Goal: Task Accomplishment & Management: Manage account settings

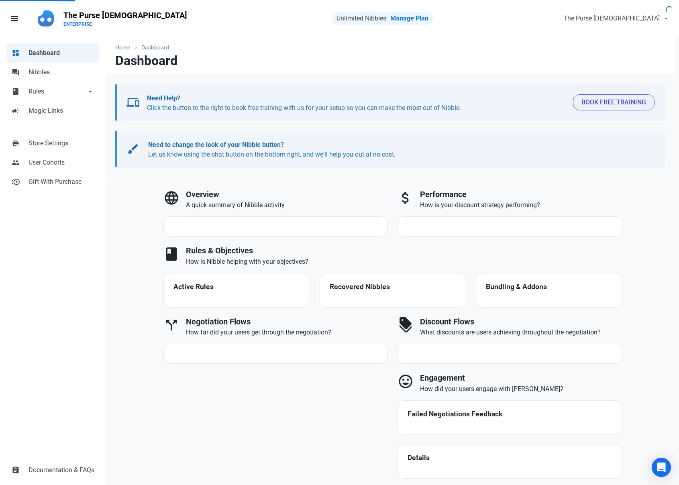
select select "7d"
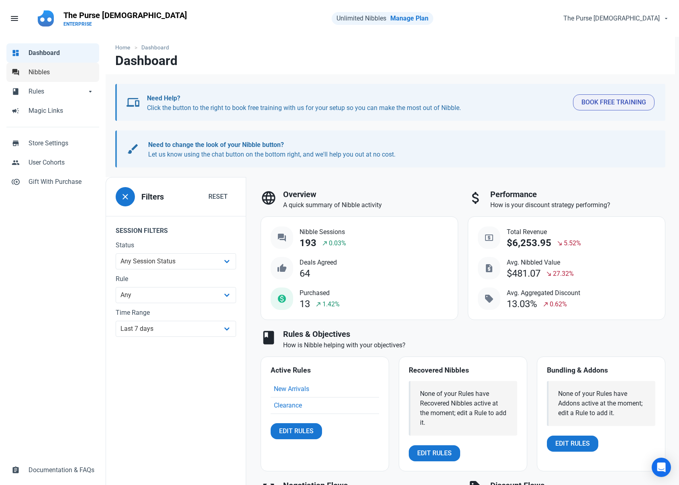
click at [65, 69] on span "Nibbles" at bounding box center [62, 73] width 66 height 10
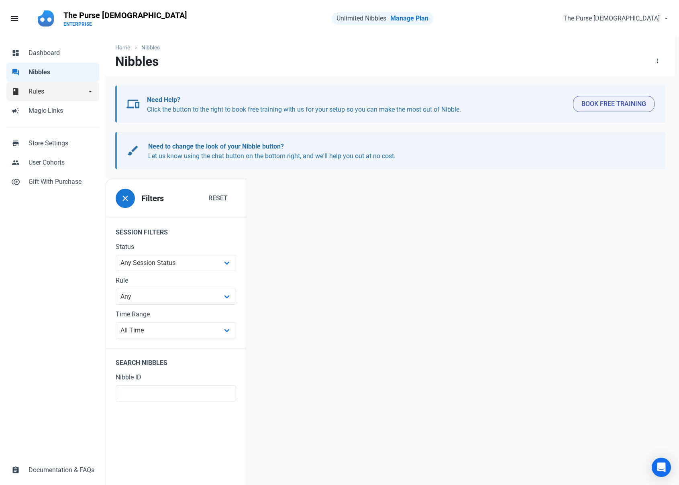
click at [56, 90] on span "Rules" at bounding box center [58, 92] width 58 height 10
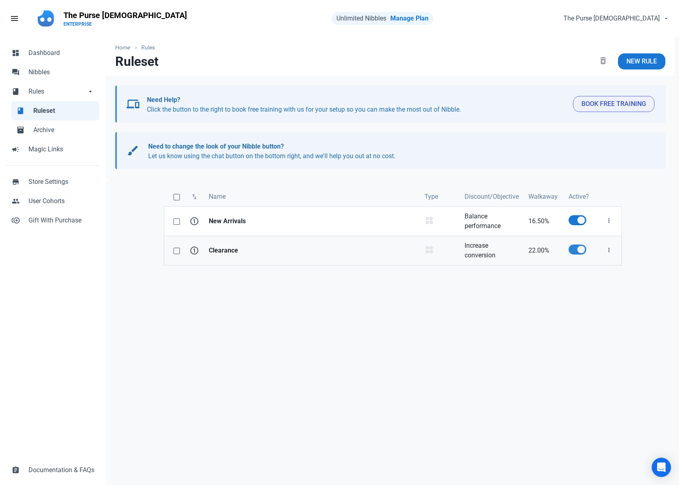
click at [579, 251] on span at bounding box center [578, 250] width 18 height 10
click at [574, 251] on input "checkbox" at bounding box center [571, 249] width 5 height 5
checkbox input "false"
click at [285, 182] on div "swap_vert Name Type Discount/Objective Walkaway Active? 1 New Arrivals Product …" at bounding box center [393, 382] width 575 height 407
click at [240, 222] on strong "New Arrivals" at bounding box center [312, 222] width 206 height 10
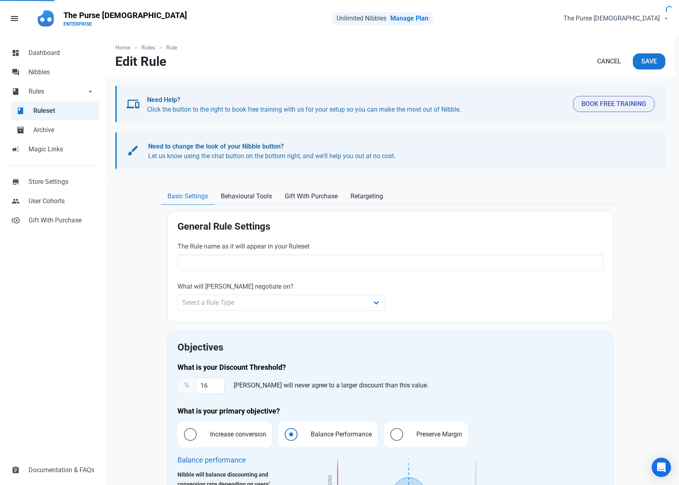
type input "New Arrivals"
select select "product_category"
type input "16.50"
radio input "true"
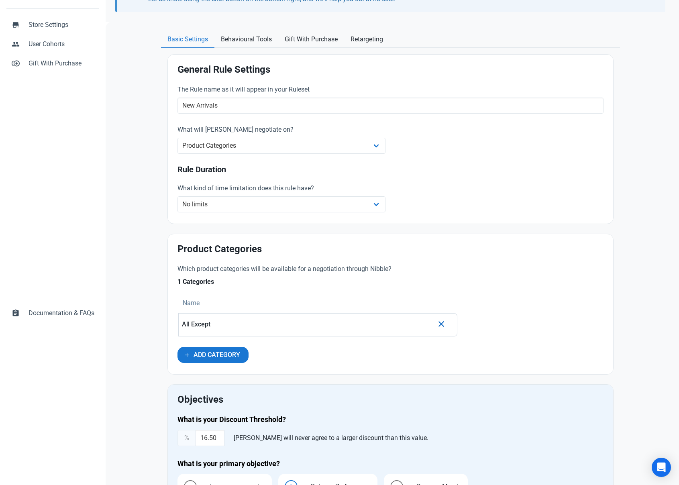
click at [542, 217] on div "What kind of time limitation does this rule have? No limits Date range Recurrin…" at bounding box center [391, 199] width 436 height 40
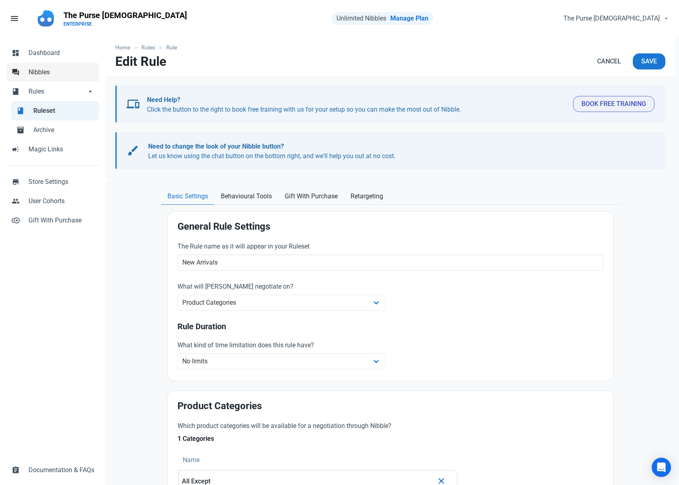
click at [49, 72] on span "Nibbles" at bounding box center [62, 73] width 66 height 10
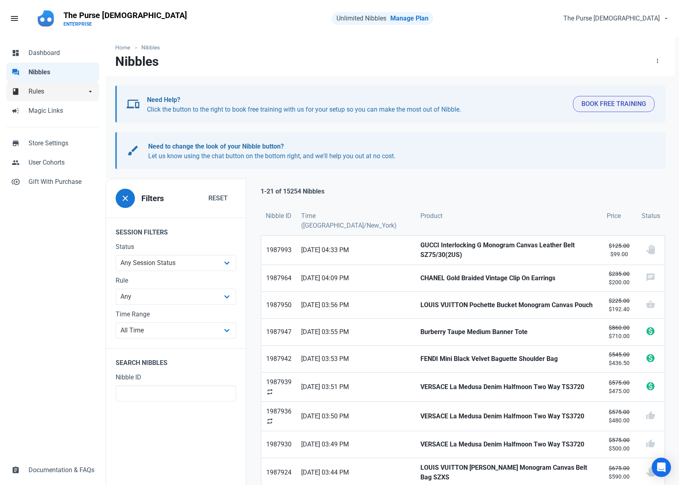
click at [60, 98] on link "book Rules arrow_drop_down" at bounding box center [52, 91] width 93 height 19
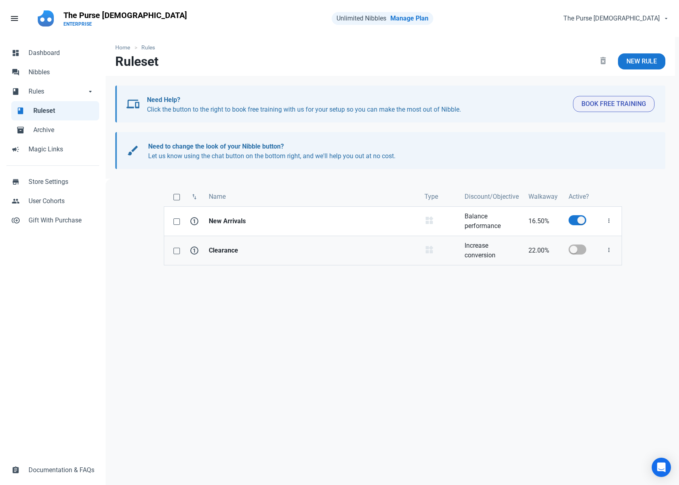
click at [369, 254] on strong "Clearance" at bounding box center [312, 251] width 206 height 10
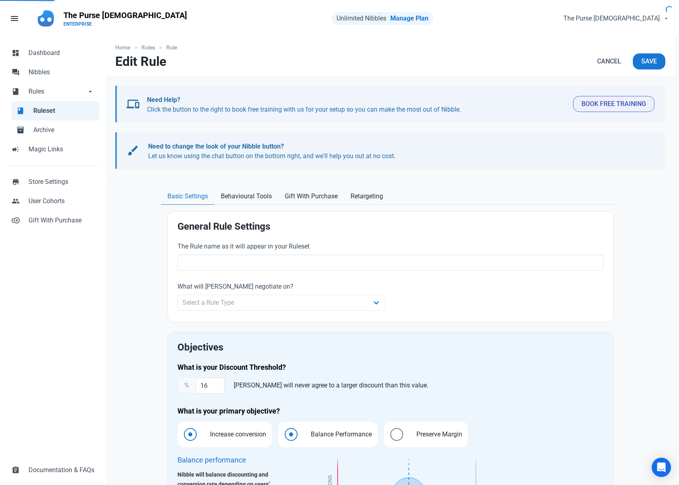
type input "Clearance"
select select "product_category"
type input "22.00"
radio input "true"
radio input "false"
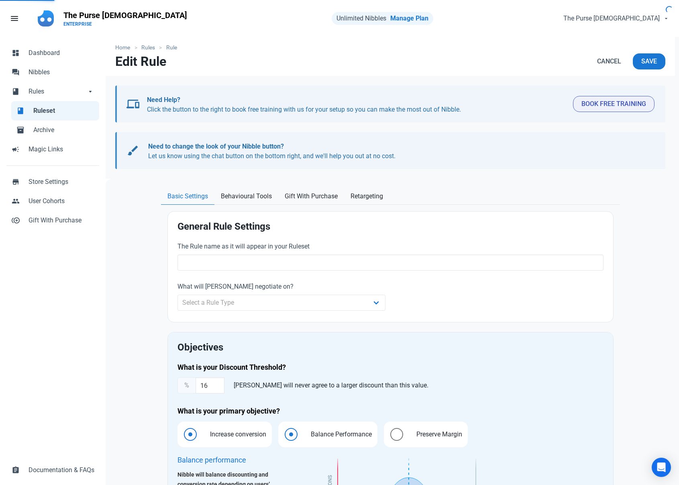
radio input "true"
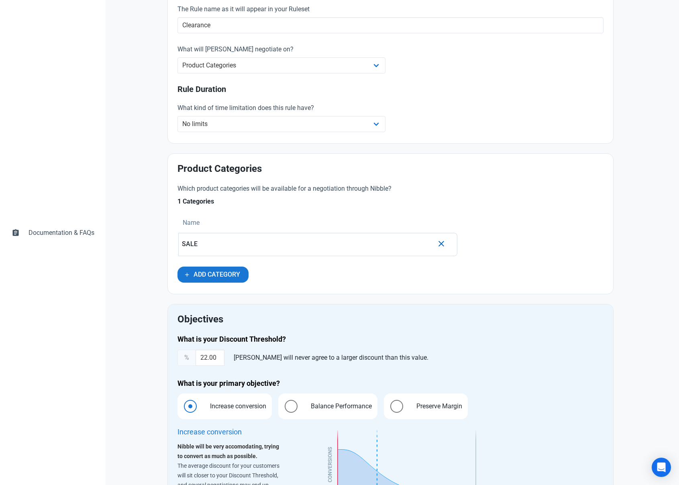
scroll to position [348, 0]
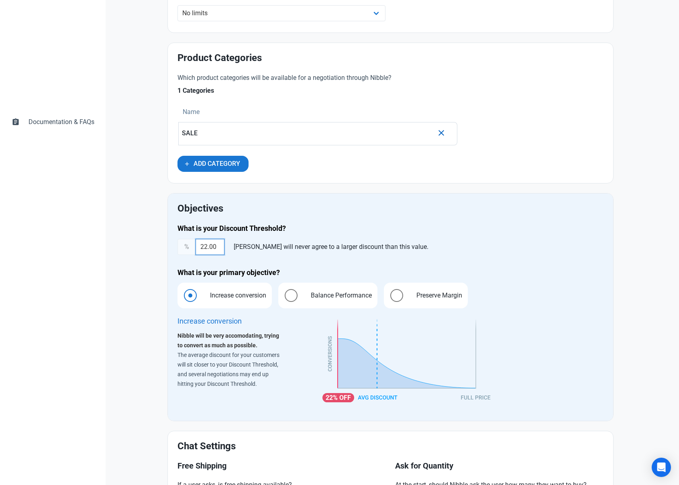
click at [205, 245] on input "22.00" at bounding box center [210, 247] width 29 height 16
click at [366, 223] on div "What is your Discount Threshold? % 10 Nibble will never agree to a larger disco…" at bounding box center [391, 317] width 436 height 197
click at [213, 248] on input "10" at bounding box center [210, 247] width 29 height 16
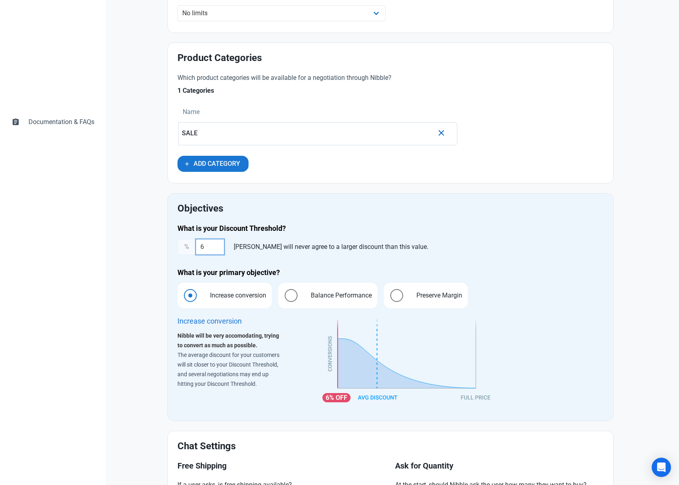
type input "6"
click at [307, 225] on h4 "What is your Discount Threshold?" at bounding box center [391, 229] width 426 height 10
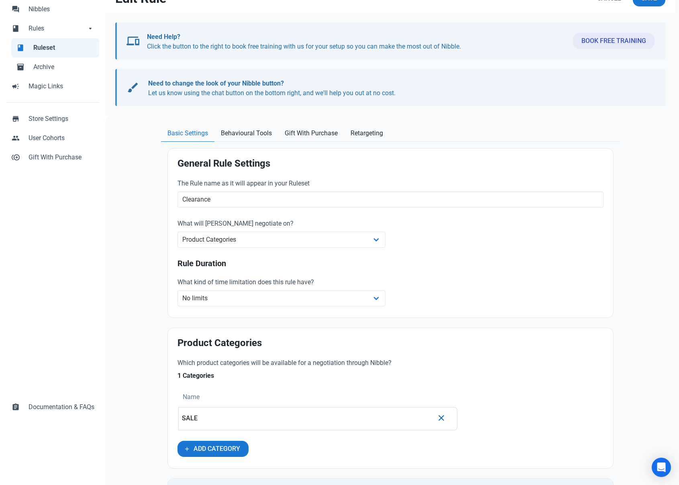
scroll to position [0, 0]
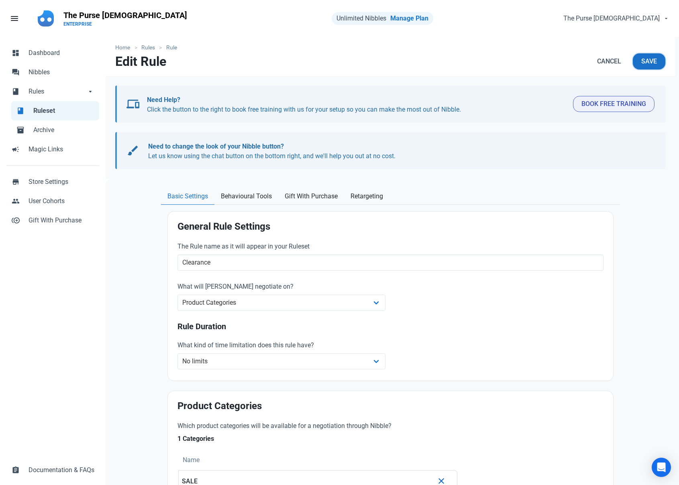
click at [646, 57] on span "Save" at bounding box center [650, 62] width 16 height 10
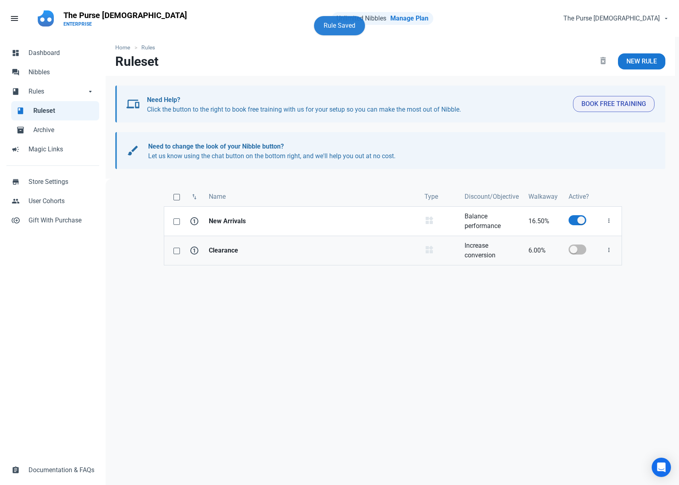
click at [574, 250] on span at bounding box center [578, 250] width 18 height 10
click at [574, 250] on input "checkbox" at bounding box center [571, 249] width 5 height 5
checkbox input "true"
click at [274, 256] on link "Clearance" at bounding box center [312, 250] width 216 height 29
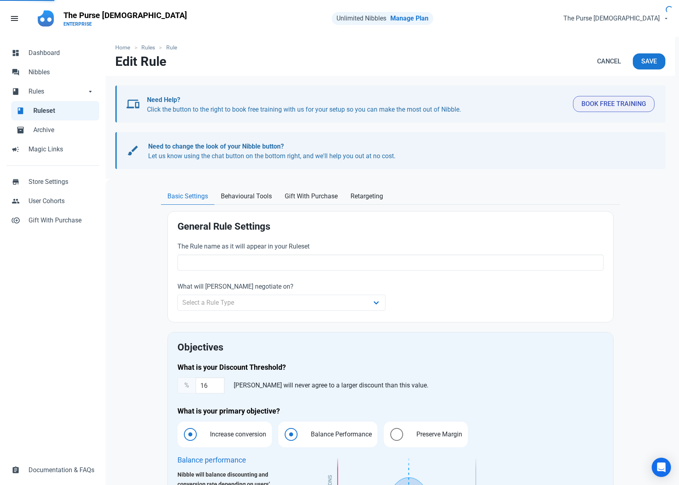
type input "Clearance"
select select "product_category"
type input "6.00"
radio input "true"
radio input "false"
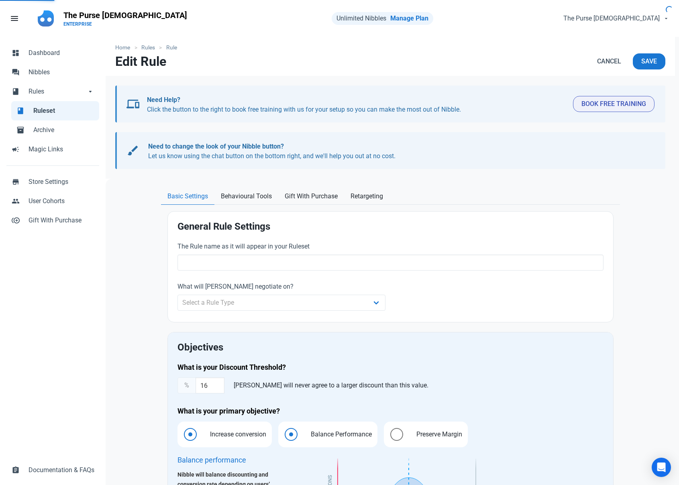
radio input "true"
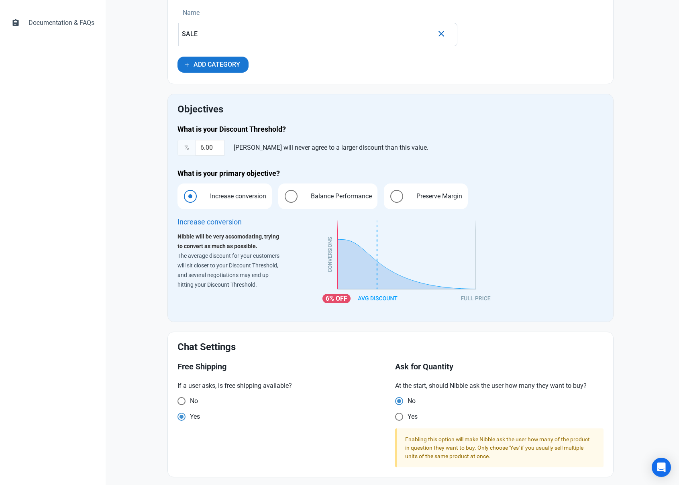
scroll to position [454, 0]
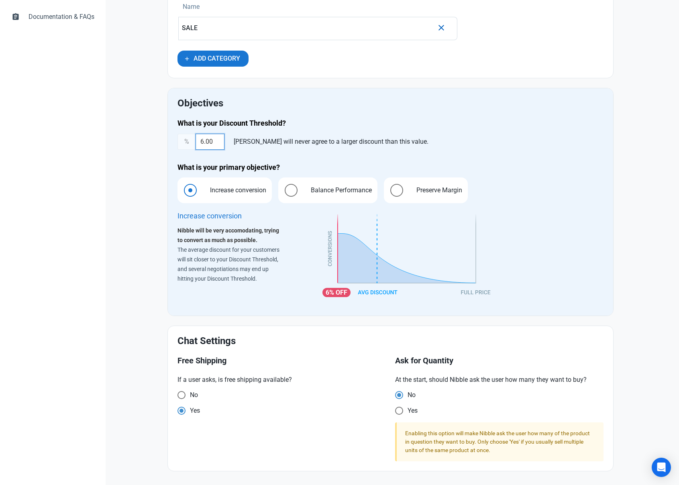
click at [200, 135] on input "6.00" at bounding box center [210, 142] width 29 height 16
type input "5"
click at [403, 134] on div "% 5 Nibble will never agree to a larger discount than this value." at bounding box center [391, 142] width 426 height 16
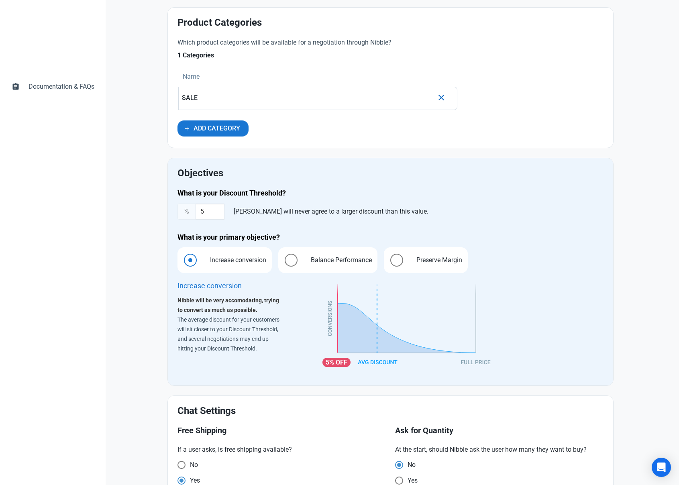
scroll to position [8, 0]
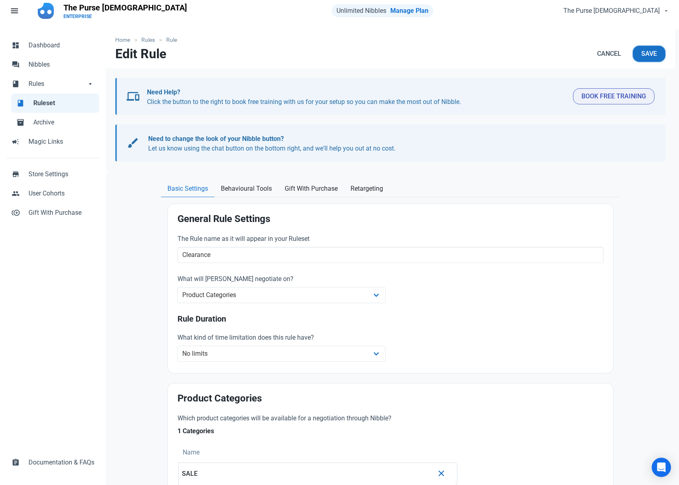
click at [653, 55] on span "Save" at bounding box center [650, 54] width 16 height 10
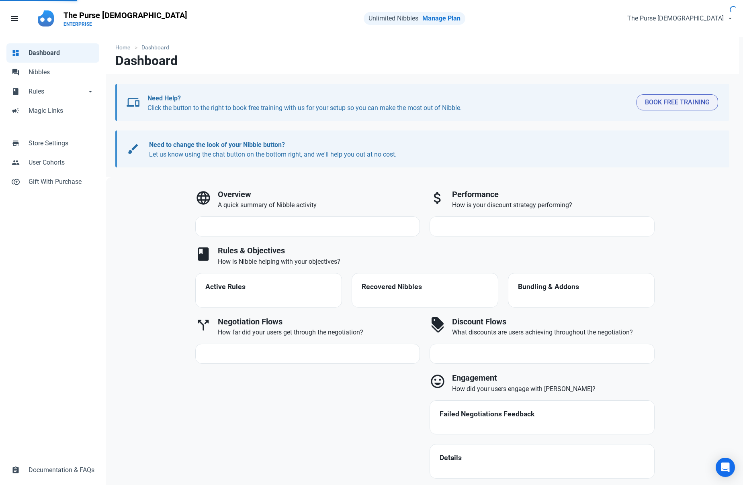
select select "7d"
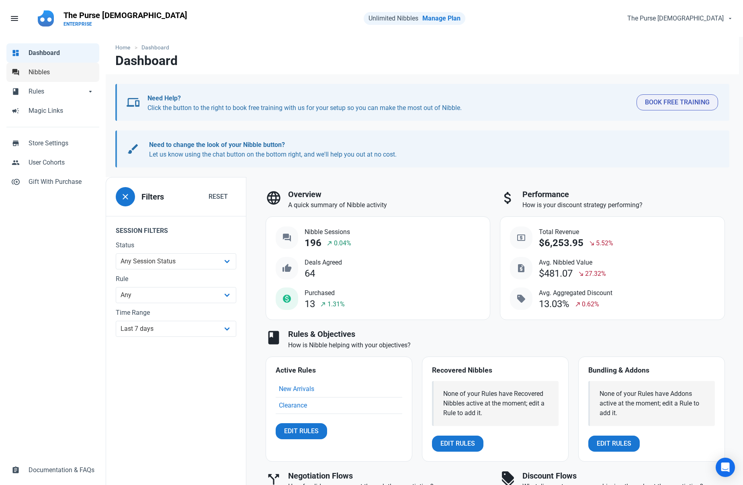
click at [50, 73] on span "Nibbles" at bounding box center [62, 73] width 66 height 10
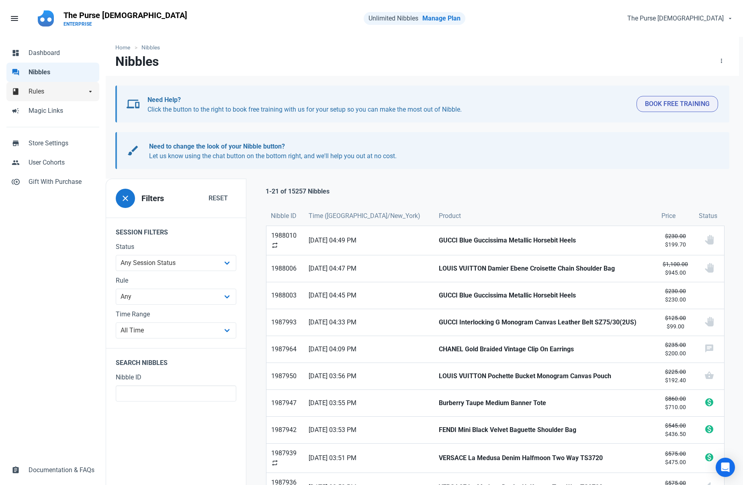
click at [54, 89] on span "Rules" at bounding box center [58, 92] width 58 height 10
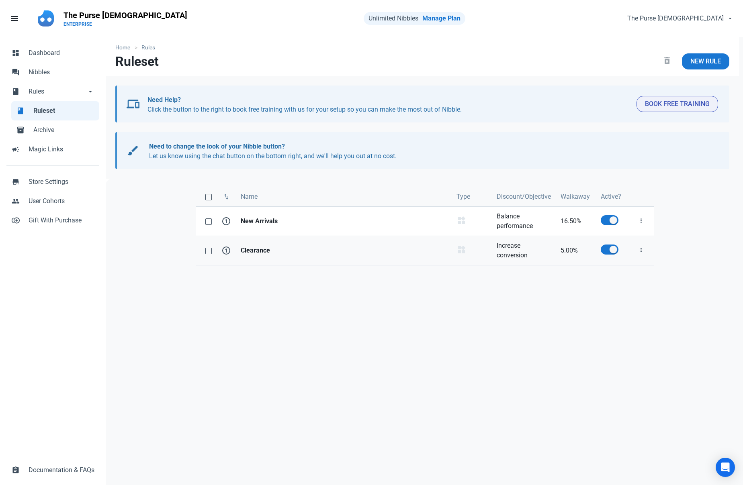
click at [381, 259] on link "Clearance" at bounding box center [344, 250] width 216 height 29
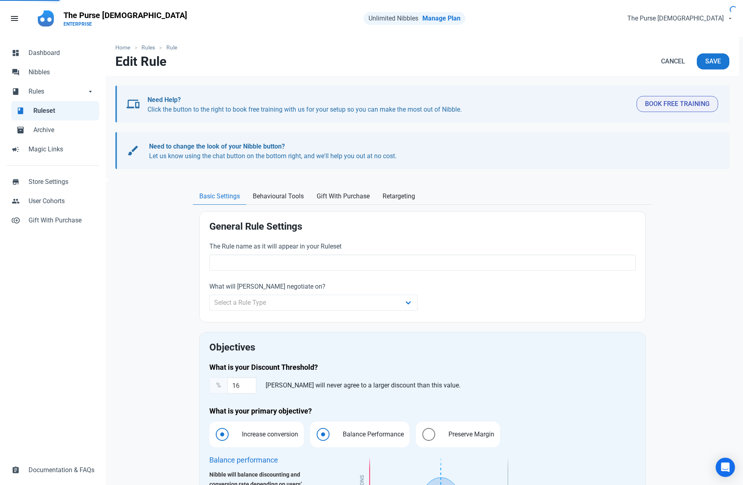
type input "Clearance"
select select "product_category"
type input "5.00"
radio input "true"
radio input "false"
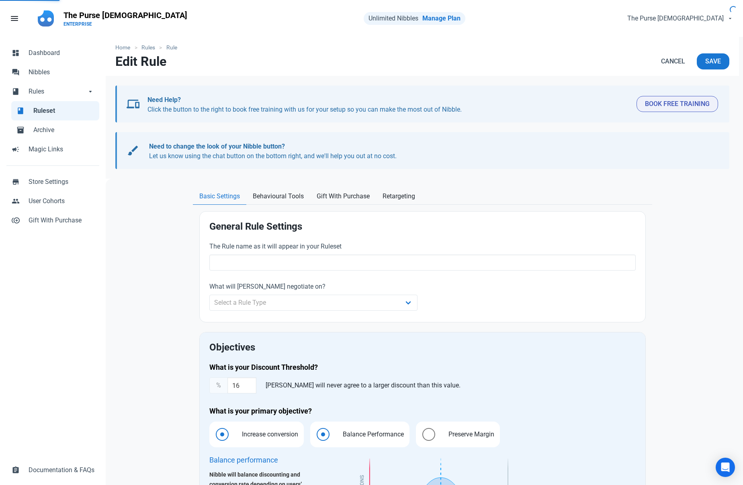
radio input "true"
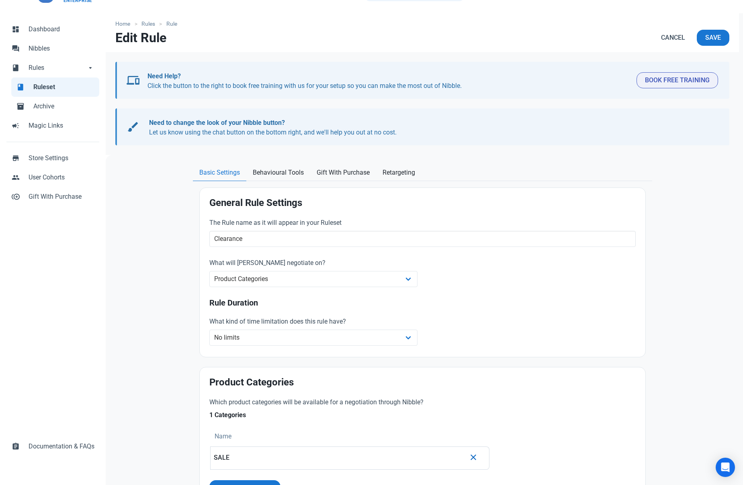
scroll to position [200, 0]
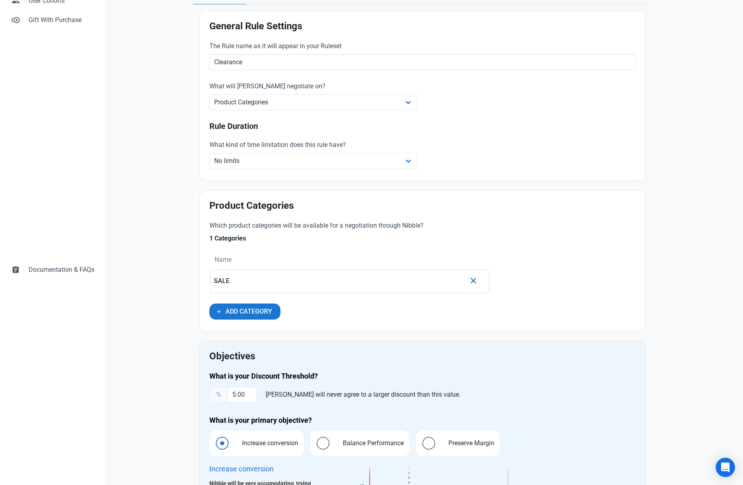
click at [301, 288] on div "SALE" at bounding box center [340, 282] width 252 height 18
click at [469, 280] on icon "button" at bounding box center [473, 281] width 10 height 14
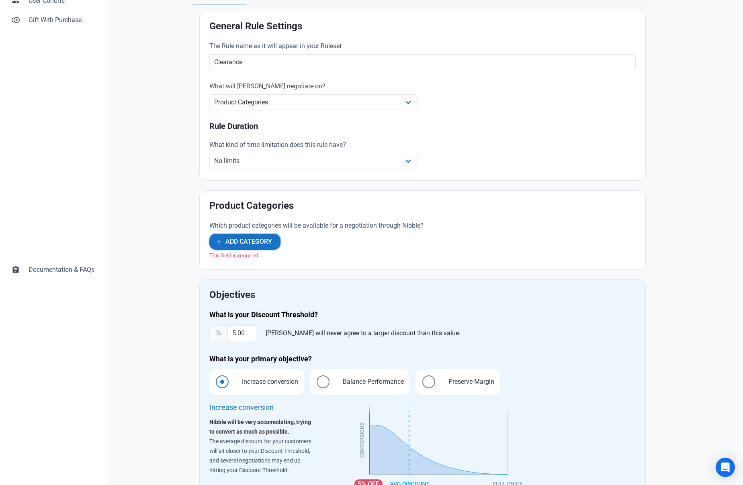
click at [241, 242] on span "Add Category" at bounding box center [248, 242] width 47 height 10
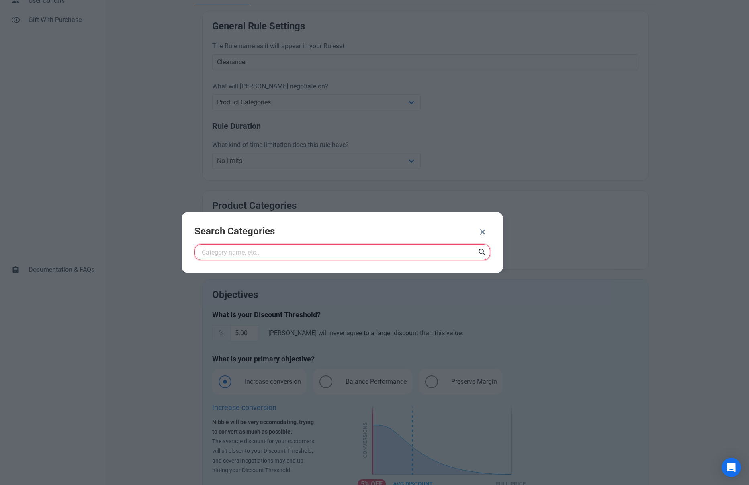
click at [274, 247] on input "text" at bounding box center [342, 252] width 296 height 16
type input "sale"
click at [479, 252] on icon at bounding box center [482, 252] width 10 height 14
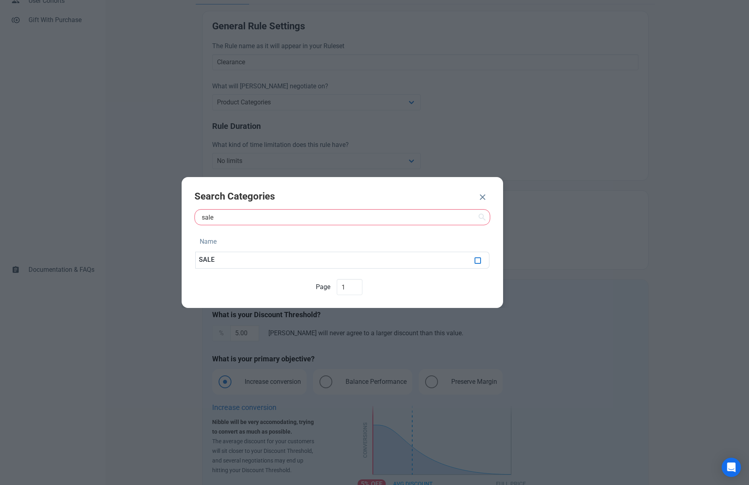
click at [479, 260] on span at bounding box center [478, 261] width 6 height 6
checkbox input "true"
click at [455, 199] on span "ADD 1 CATEGORY" at bounding box center [437, 198] width 52 height 10
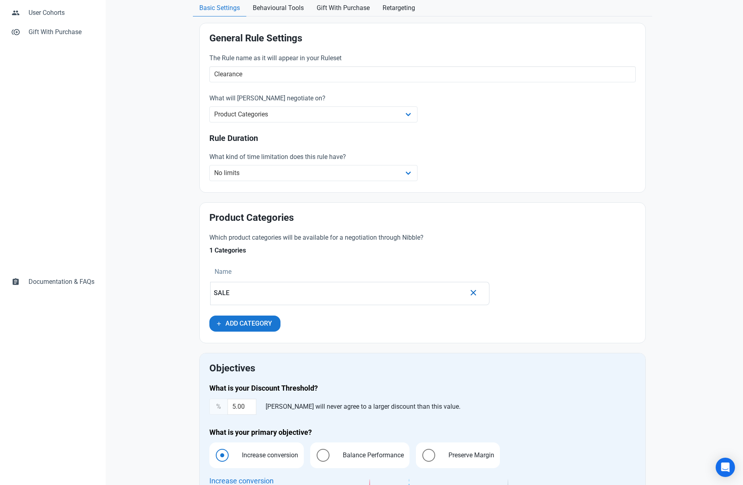
scroll to position [0, 0]
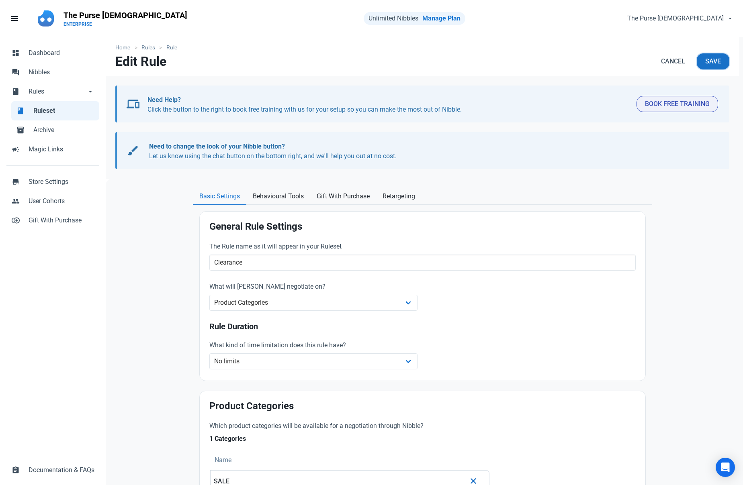
click at [720, 61] on span "Save" at bounding box center [713, 62] width 16 height 10
